Goal: Task Accomplishment & Management: Check status

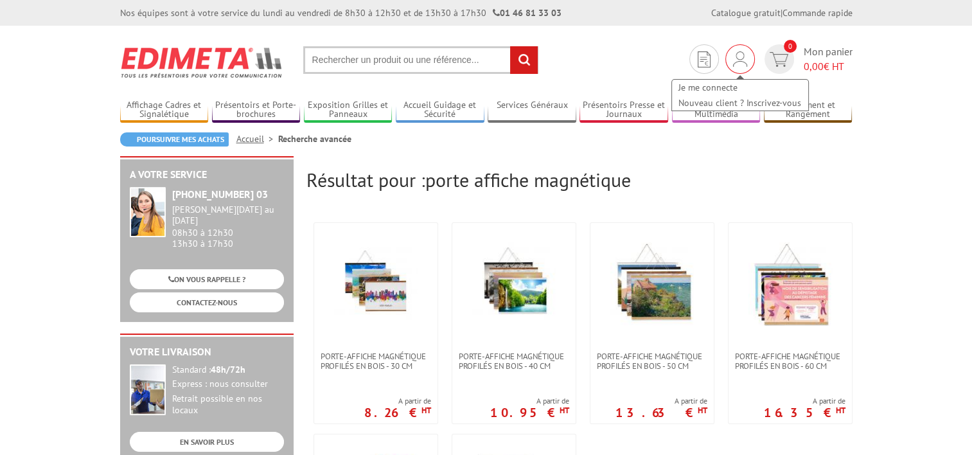
click at [740, 62] on img at bounding box center [740, 58] width 14 height 15
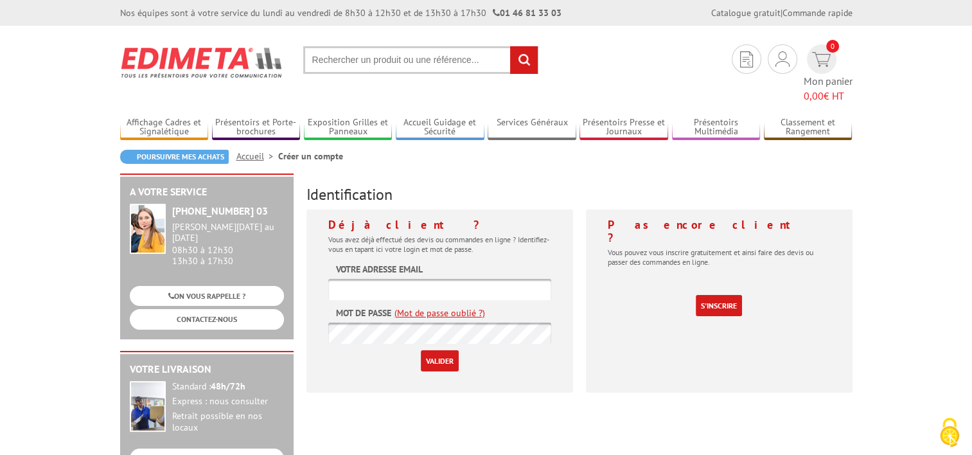
type input "[PERSON_NAME][EMAIL_ADDRESS][DOMAIN_NAME]"
click at [431, 350] on input "Valider" at bounding box center [440, 360] width 38 height 21
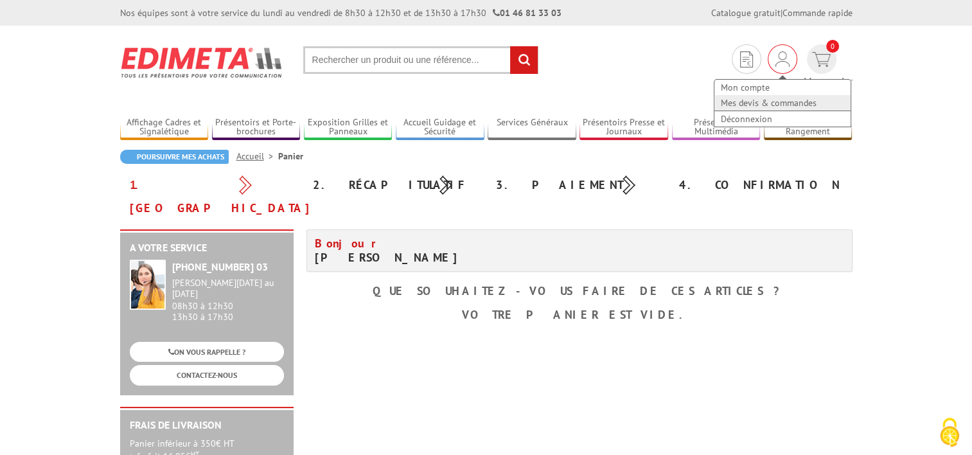
click at [728, 100] on link "Mes devis & commandes" at bounding box center [782, 102] width 136 height 15
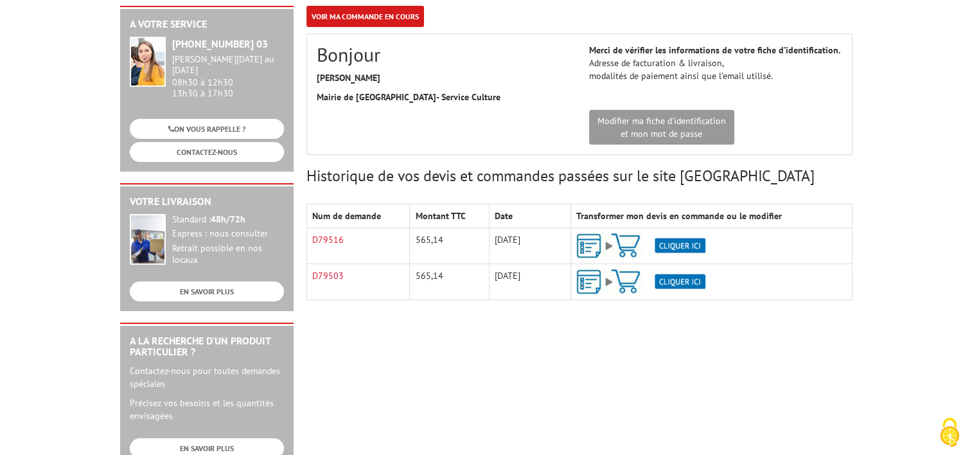
scroll to position [128, 0]
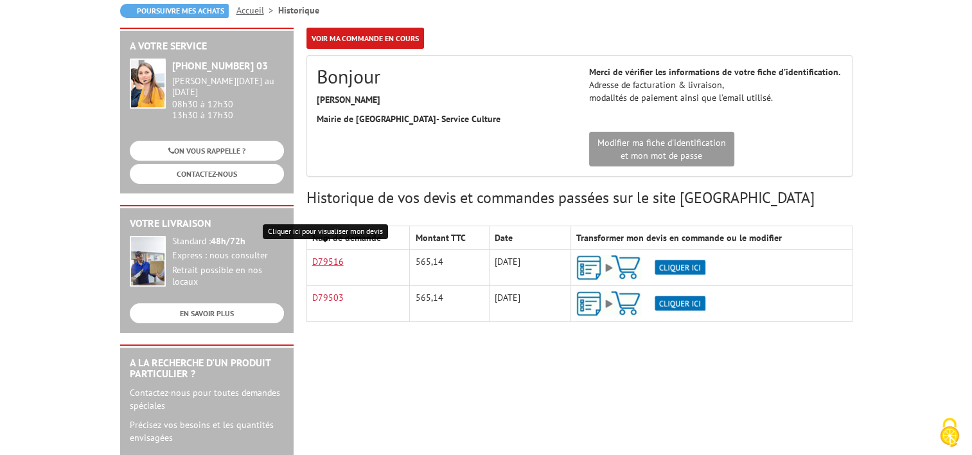
click at [328, 260] on link "D79516" at bounding box center [327, 262] width 31 height 12
